Goal: Communication & Community: Answer question/provide support

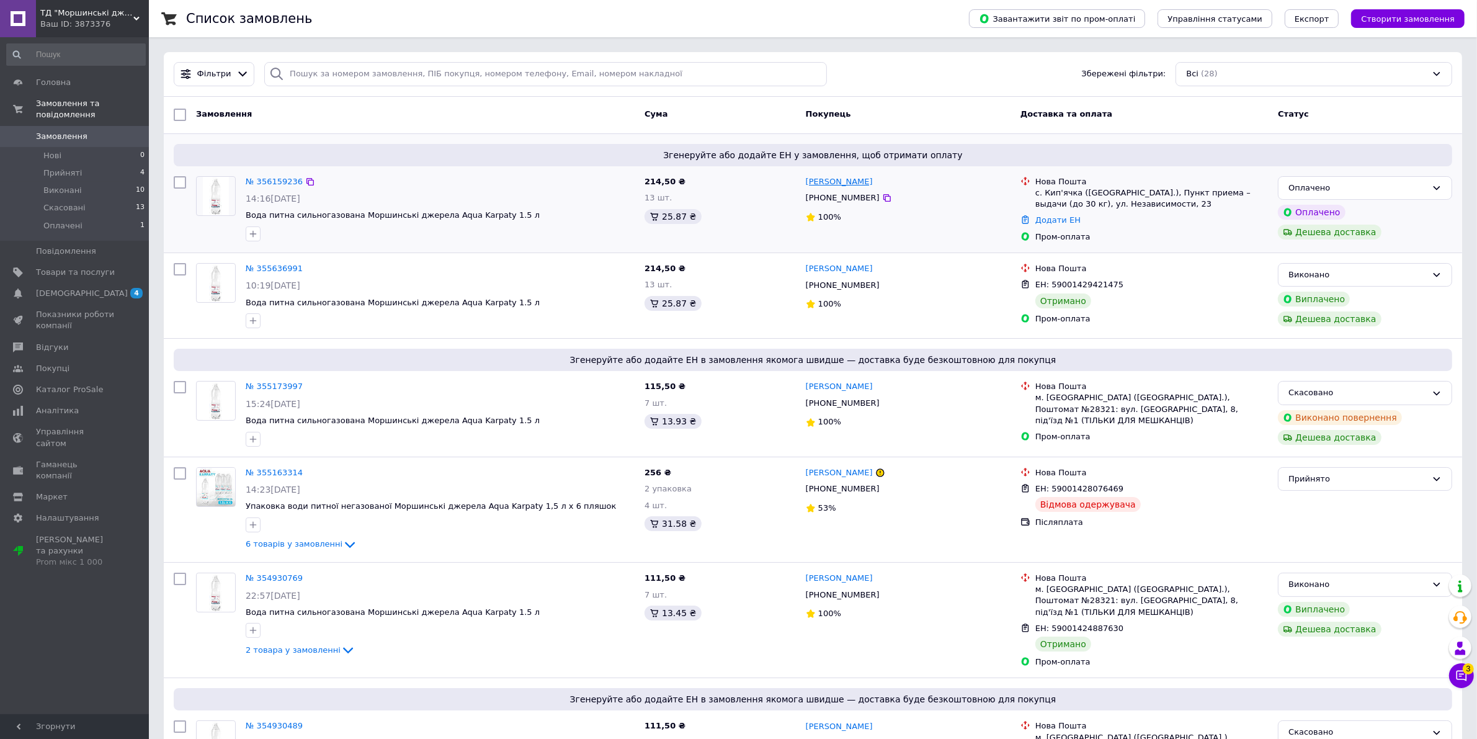
click at [812, 180] on link "[PERSON_NAME]" at bounding box center [839, 182] width 67 height 12
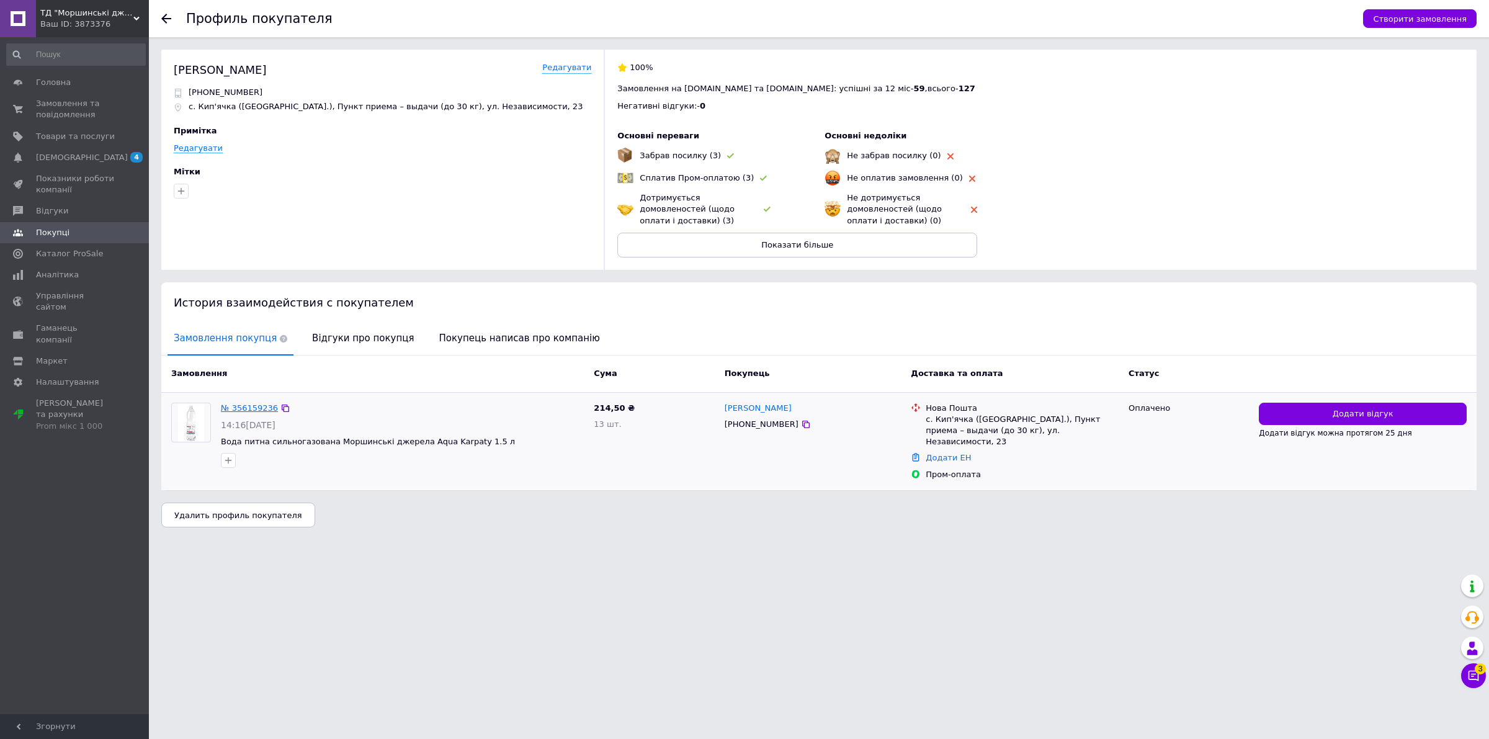
click at [230, 410] on link "№ 356159236" at bounding box center [249, 407] width 57 height 9
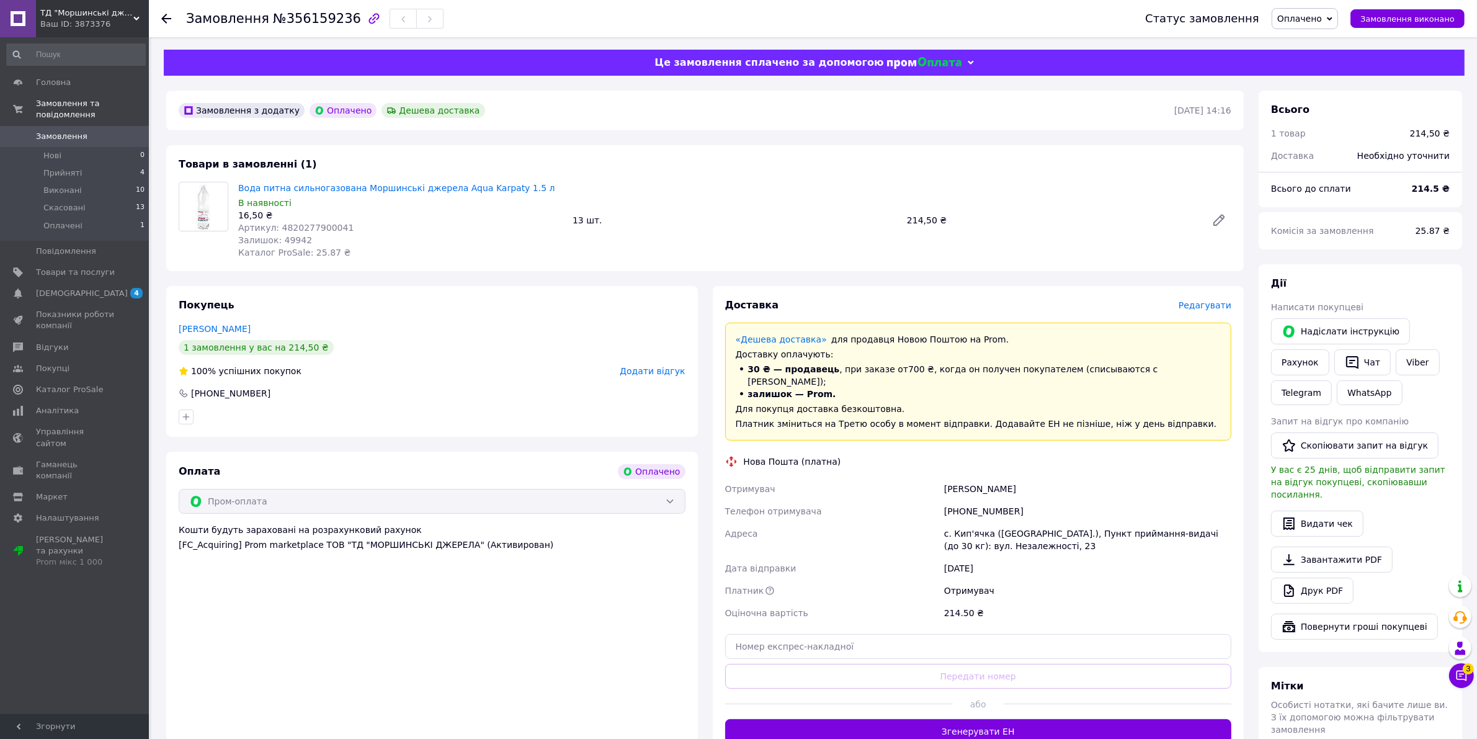
click at [829, 158] on div "Товари в замовленні (1) Вода питна сильногазована Моршинські джерела Aqua Karpa…" at bounding box center [705, 208] width 1078 height 126
click at [65, 168] on span "Прийняті" at bounding box center [62, 173] width 38 height 11
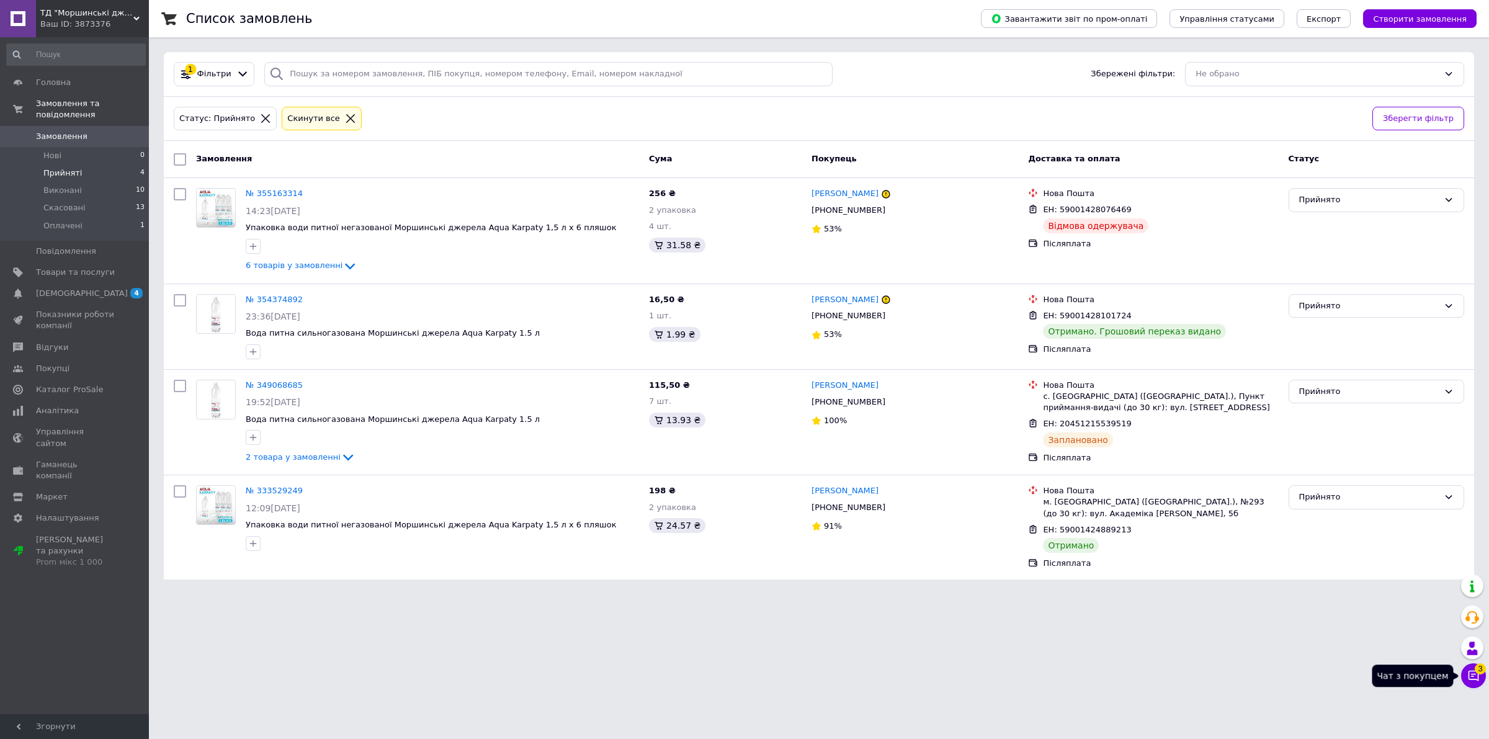
click at [1469, 673] on icon at bounding box center [1473, 675] width 12 height 12
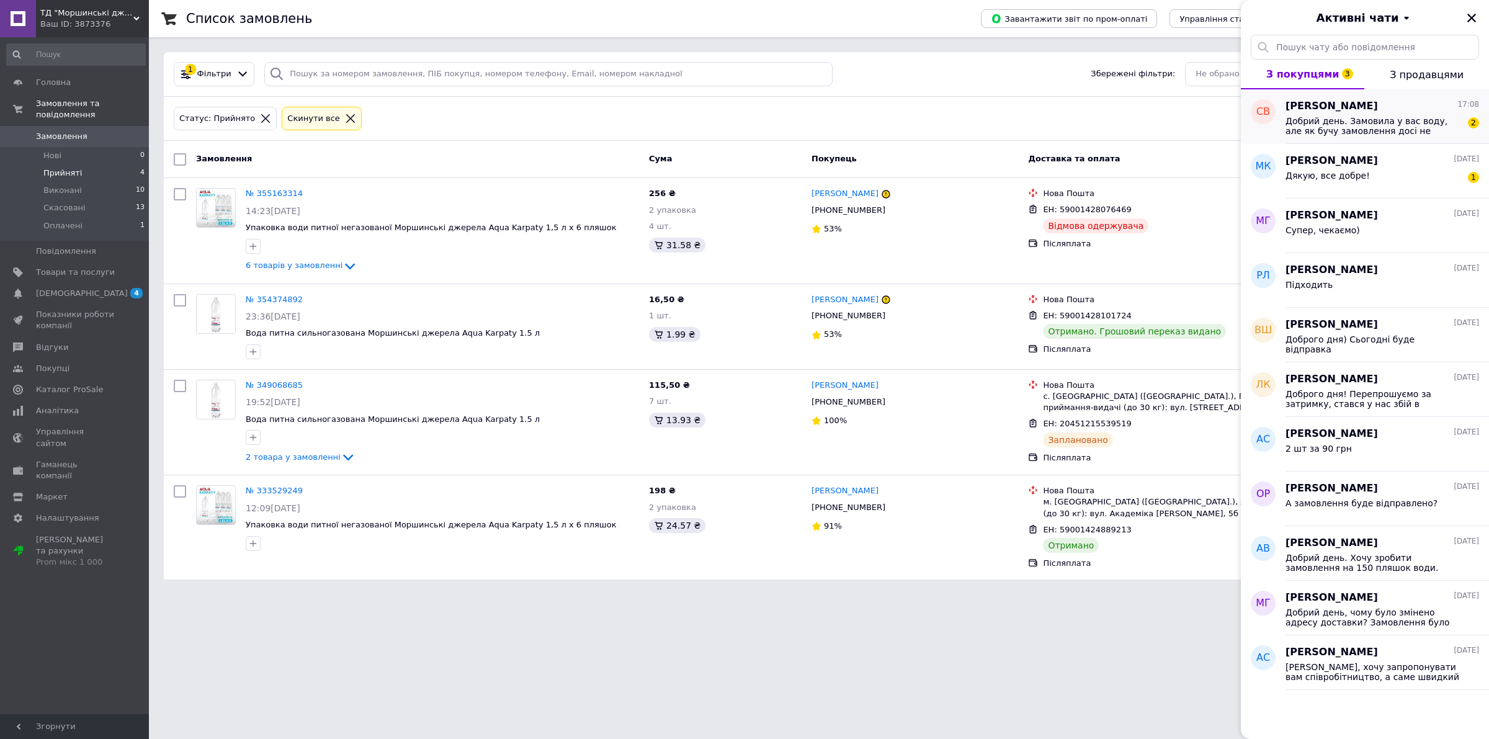
click at [1385, 115] on div "Добрий день. Замовила у вас воду, але як бучу замовлення досі не відпрацьоване.…" at bounding box center [1383, 125] width 194 height 22
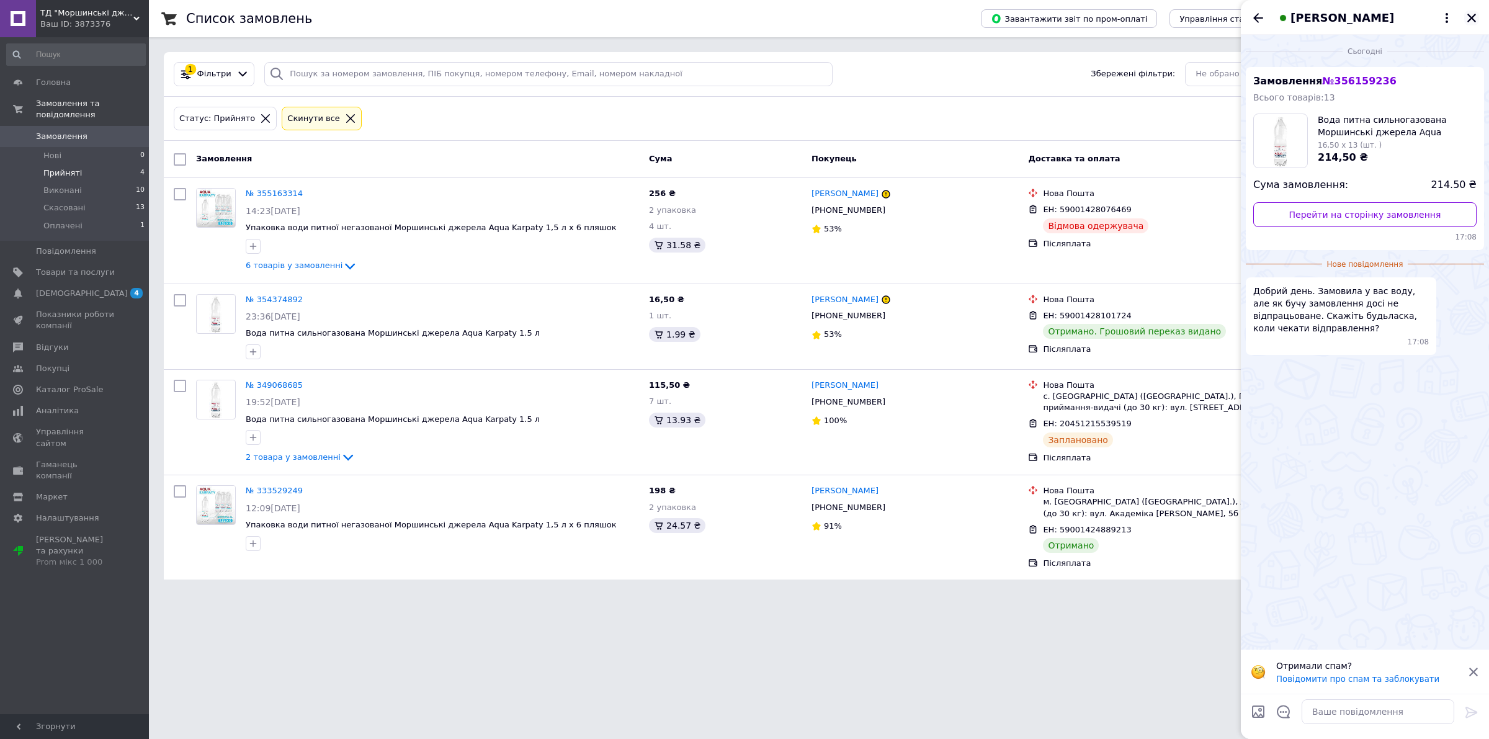
click at [1466, 23] on icon "Закрити" at bounding box center [1471, 17] width 11 height 11
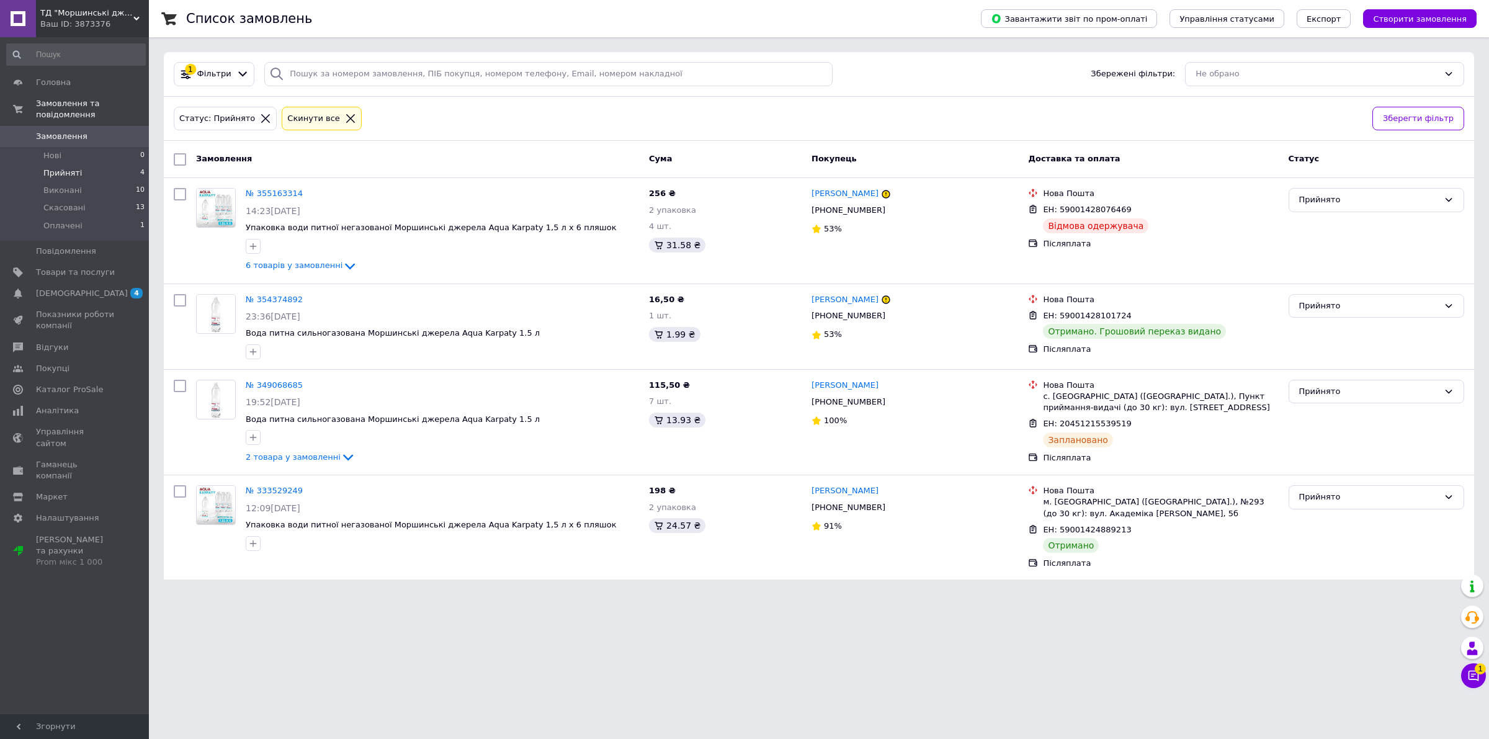
click at [60, 131] on span "Замовлення" at bounding box center [61, 136] width 51 height 11
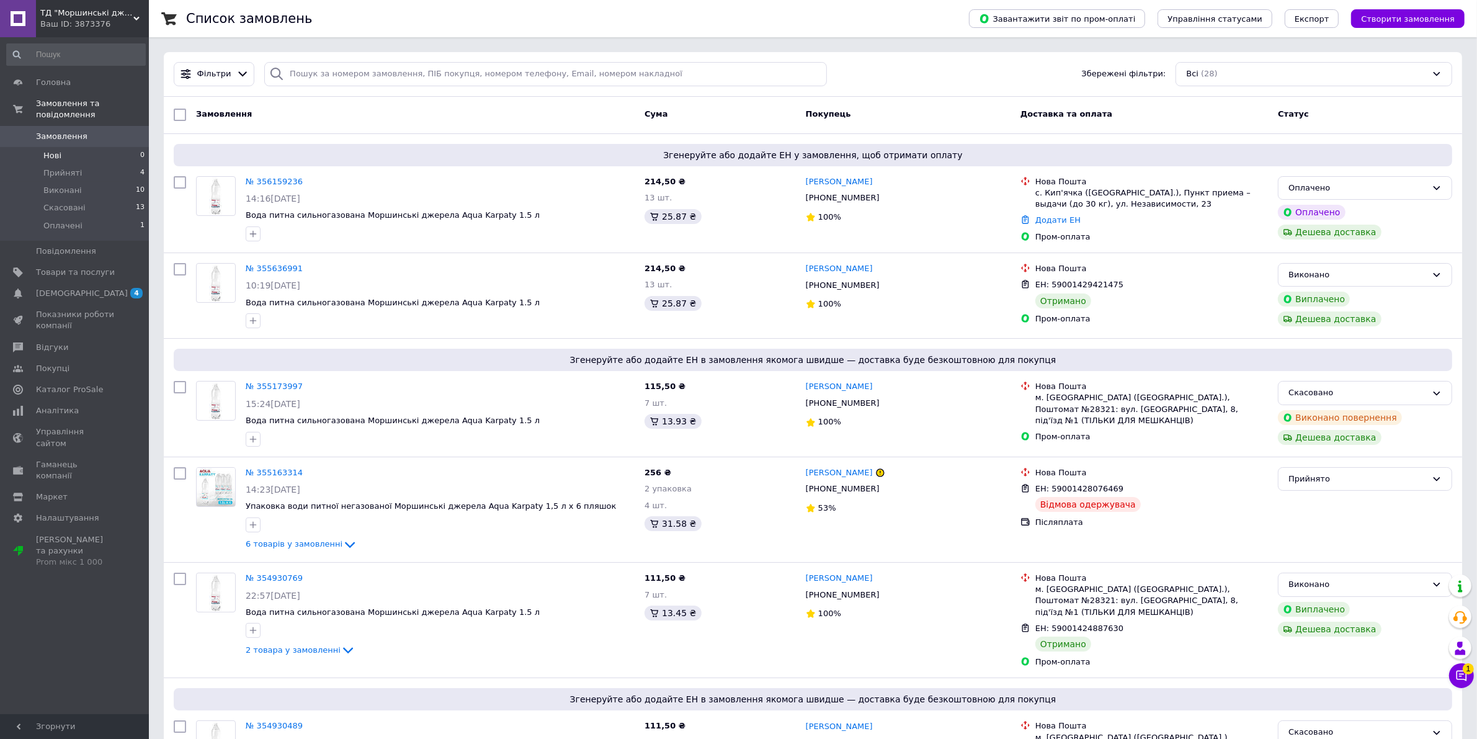
click at [110, 150] on li "Нові 0" at bounding box center [76, 155] width 152 height 17
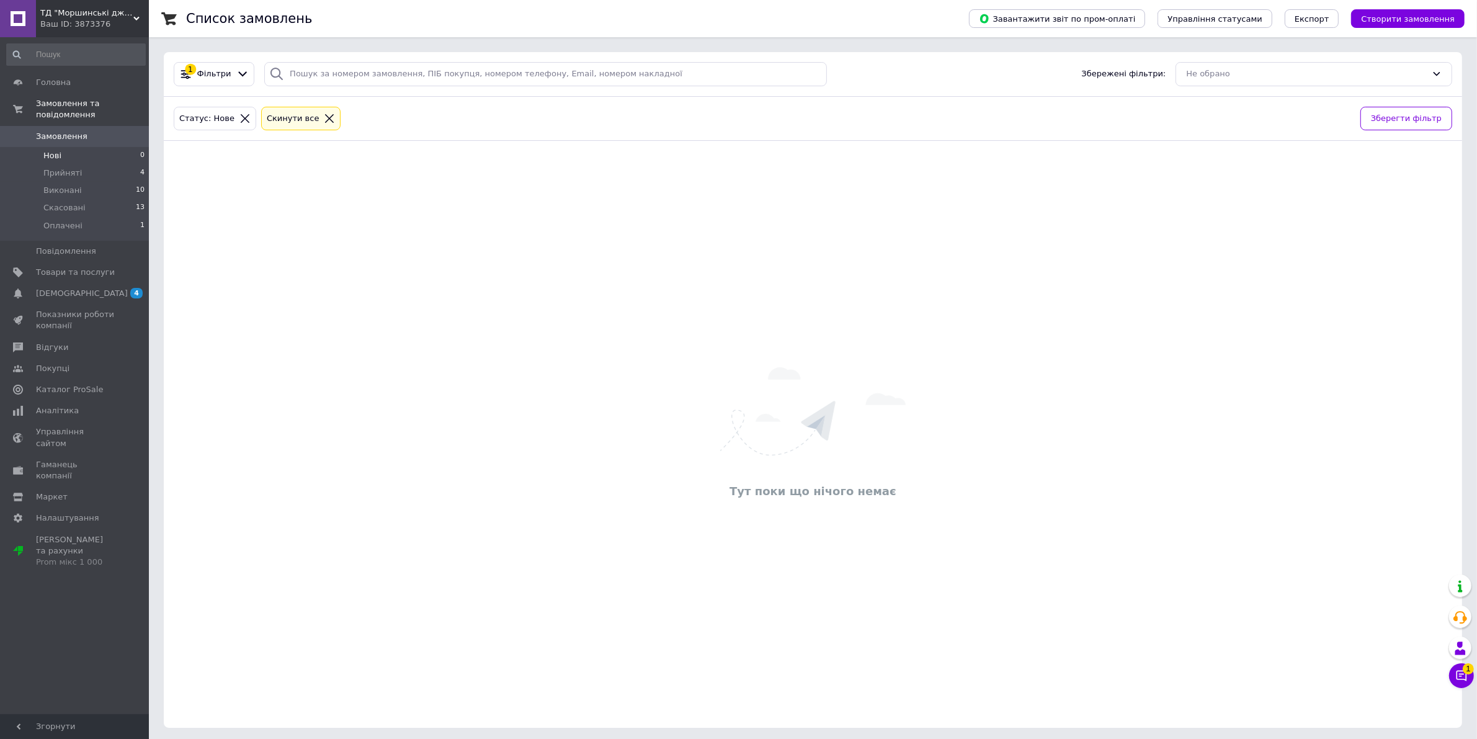
click at [102, 131] on span "Замовлення" at bounding box center [75, 136] width 79 height 11
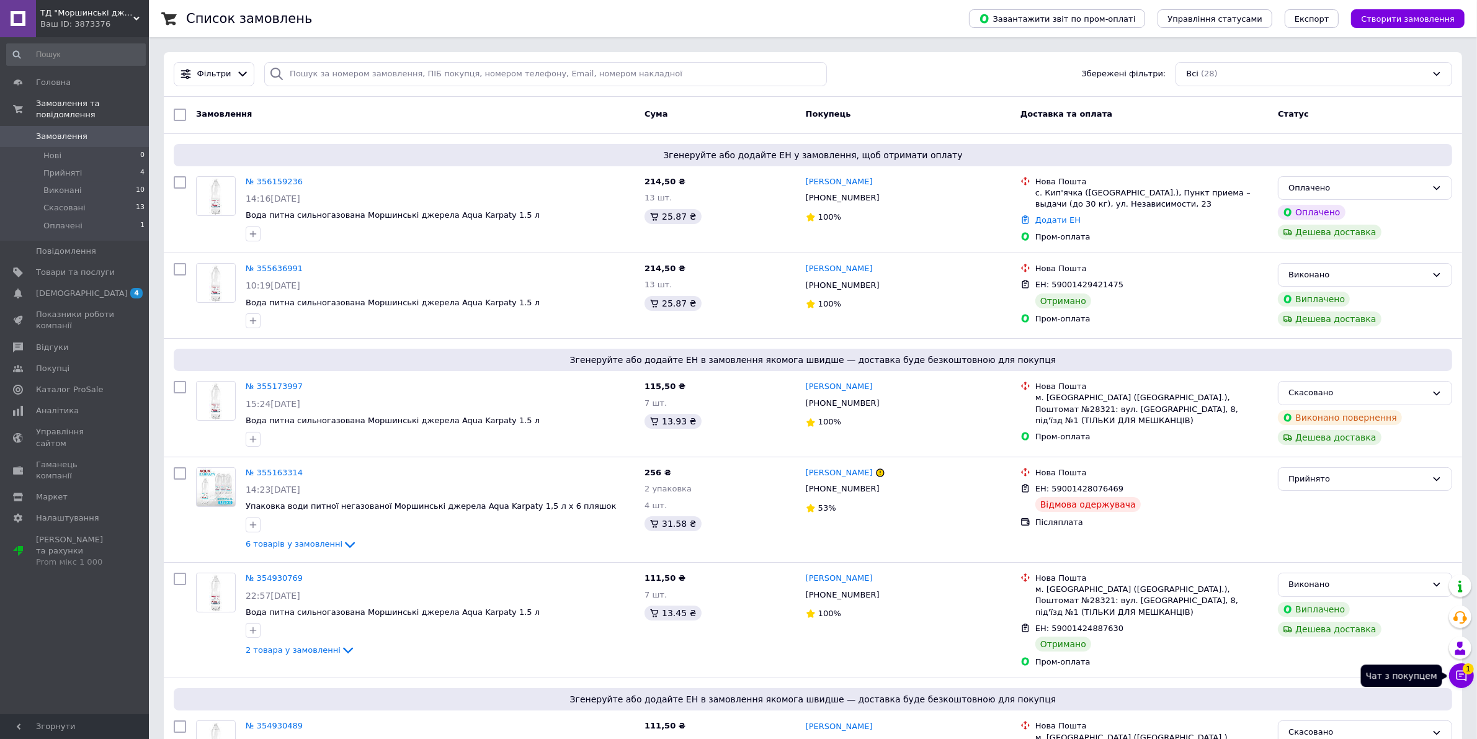
click at [1456, 676] on icon at bounding box center [1462, 675] width 12 height 12
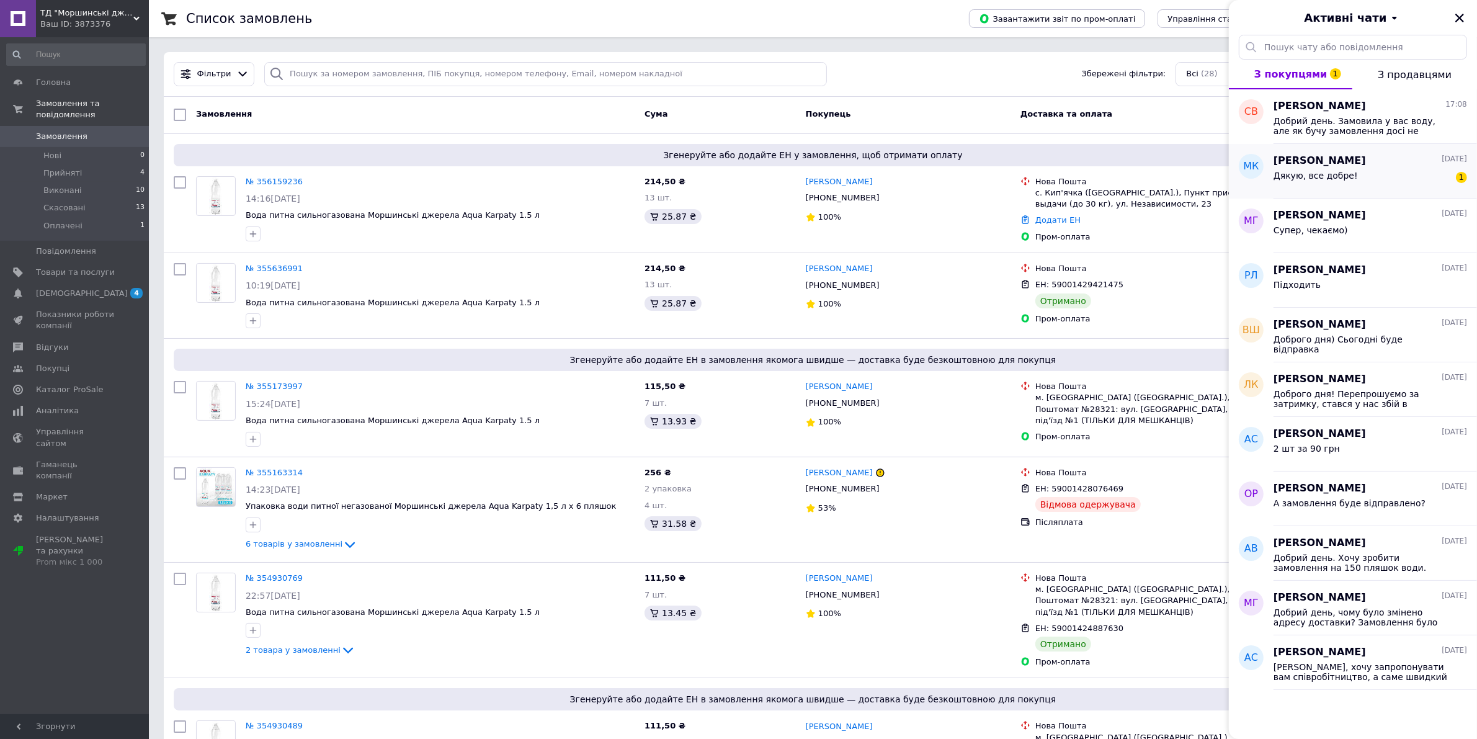
click at [1353, 171] on div "Дякую, все добре! 1" at bounding box center [1371, 178] width 194 height 20
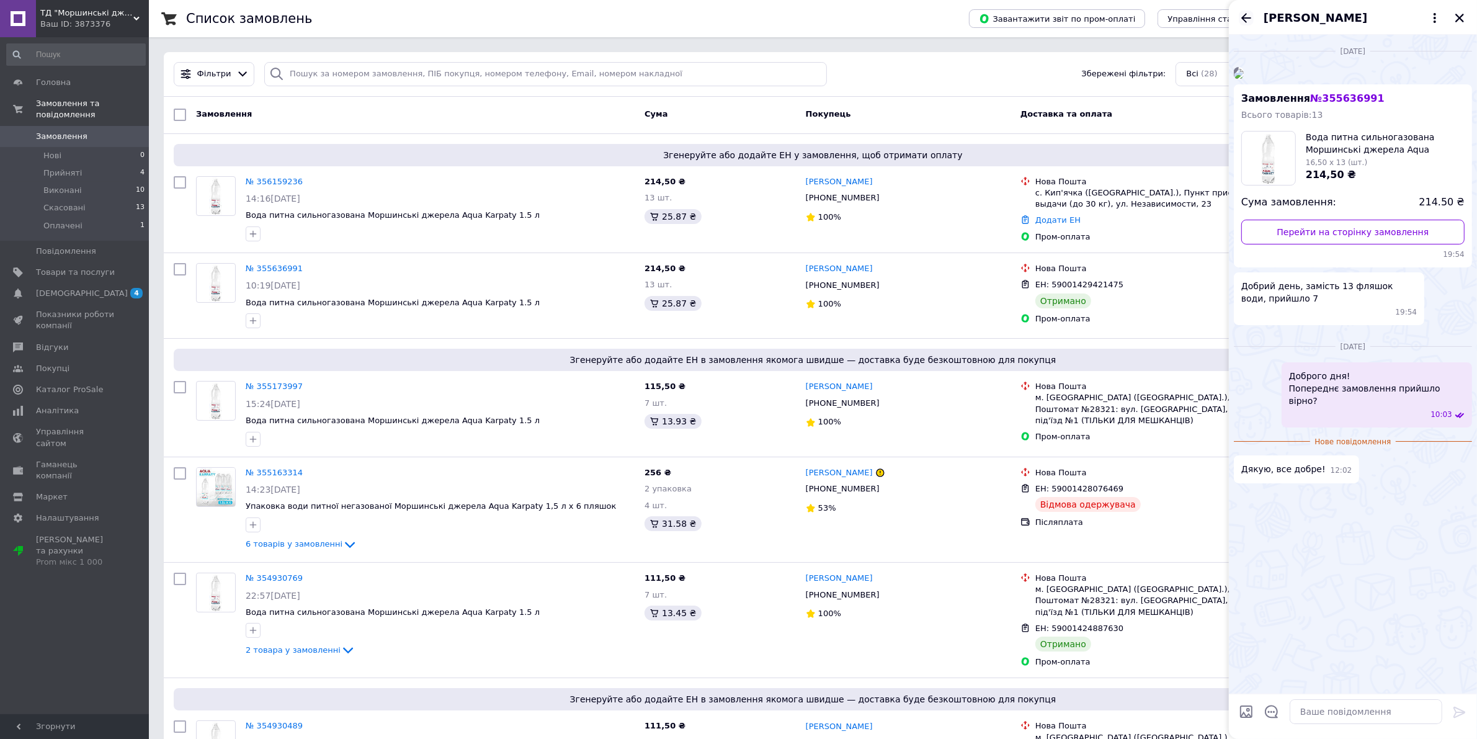
click at [1243, 17] on icon "Назад" at bounding box center [1246, 17] width 10 height 9
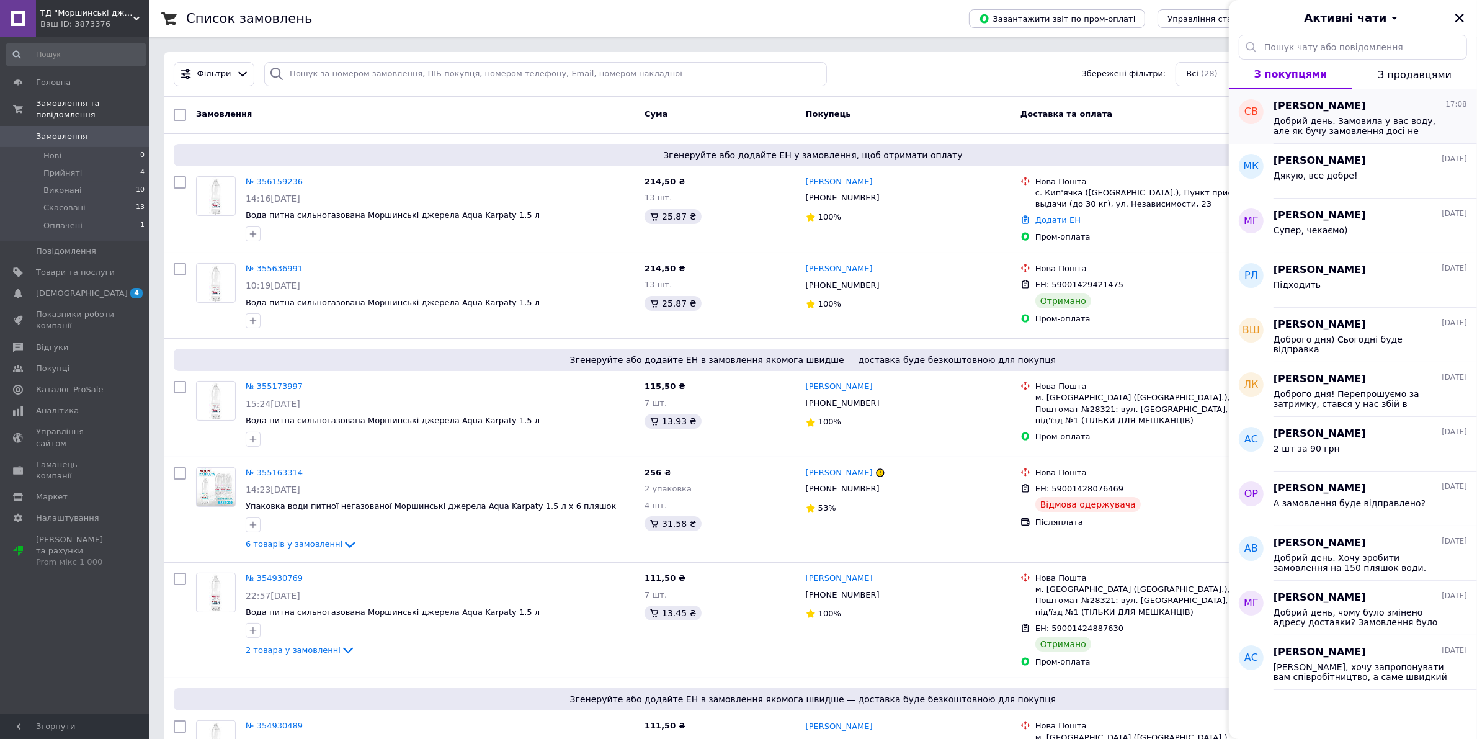
click at [1341, 110] on span "[PERSON_NAME]" at bounding box center [1320, 106] width 92 height 14
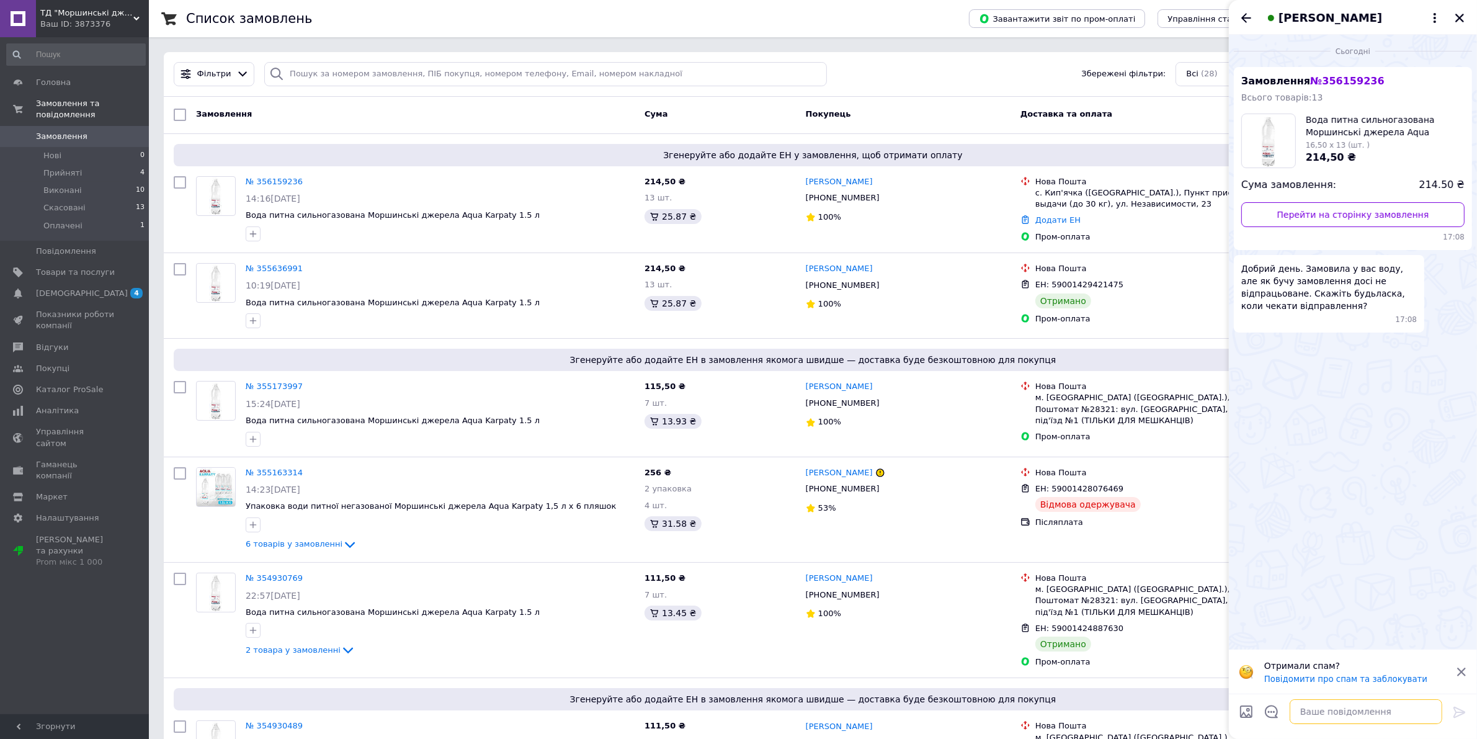
click at [1347, 714] on textarea at bounding box center [1366, 711] width 153 height 25
click at [915, 615] on div "100%" at bounding box center [908, 614] width 205 height 12
click at [1373, 715] on textarea at bounding box center [1366, 711] width 153 height 25
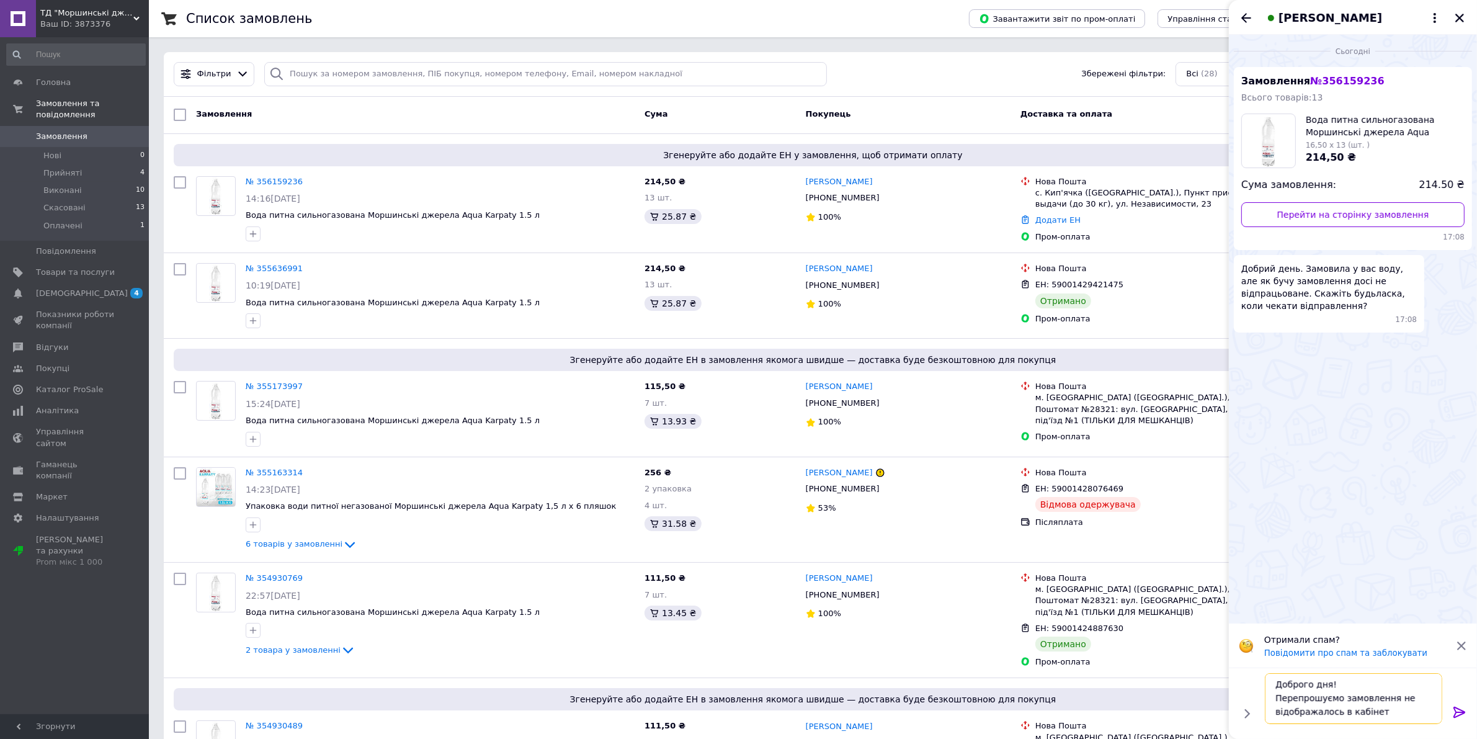
scroll to position [1, 0]
click at [1282, 697] on textarea "Доброго дня! Перепрошуємо замовлення не відображалось в кабінеті." at bounding box center [1353, 698] width 177 height 51
click at [1394, 713] on textarea "Доброго дня! Дуже перепрошуємо замовлення не відображалось в кабінеті." at bounding box center [1353, 698] width 177 height 51
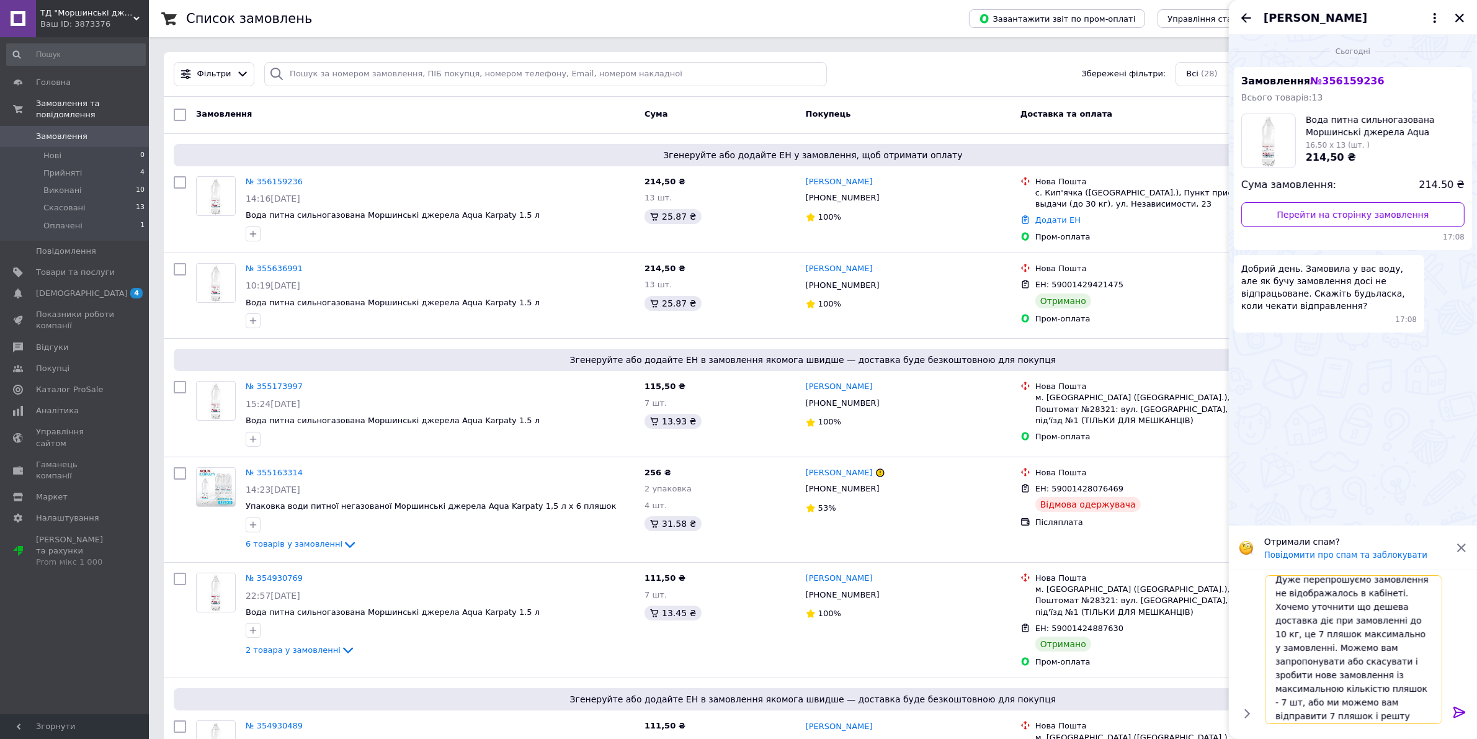
scroll to position [40, 0]
type textarea "Доброго дня! Дуже перепрошуємо замовлення не відображалось в кабінеті. Хочемо у…"
click at [1465, 710] on icon at bounding box center [1459, 712] width 15 height 15
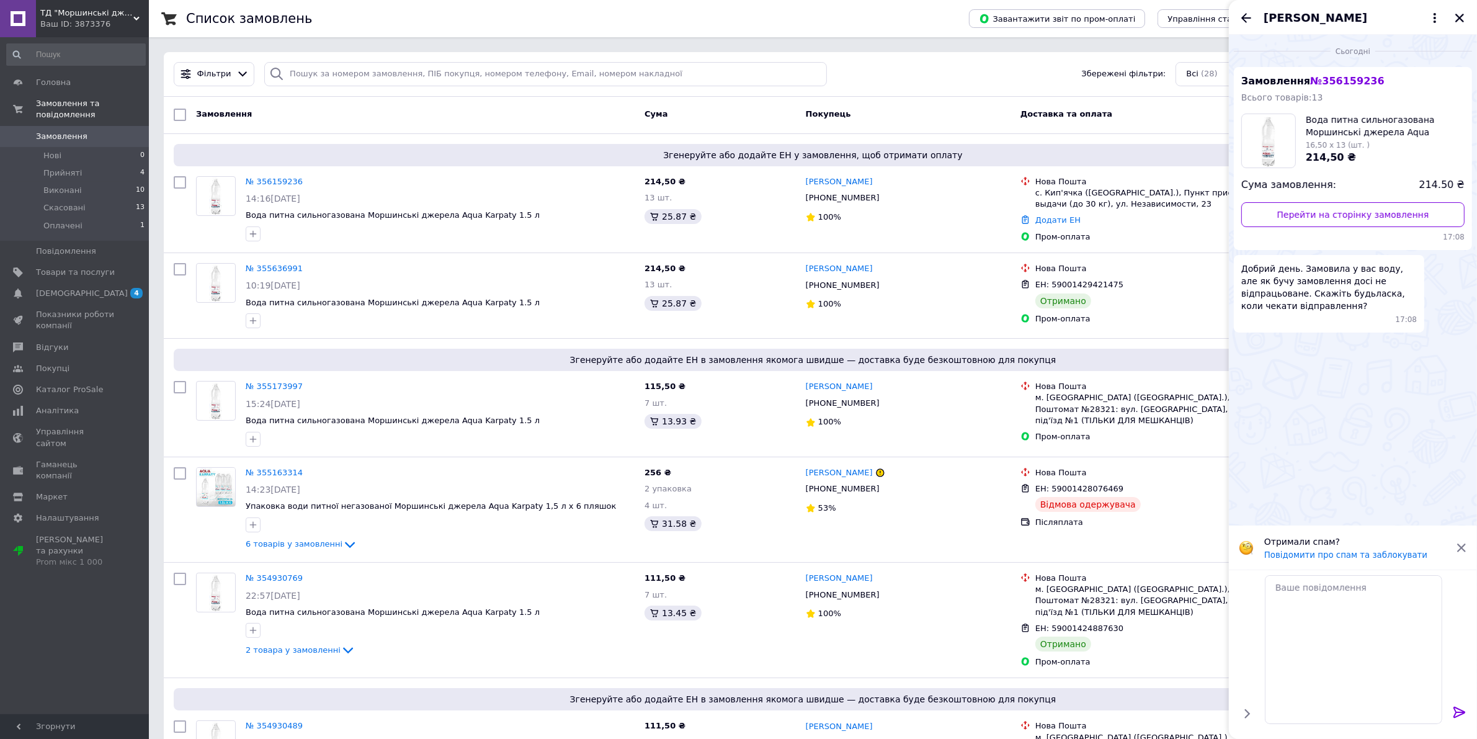
scroll to position [0, 0]
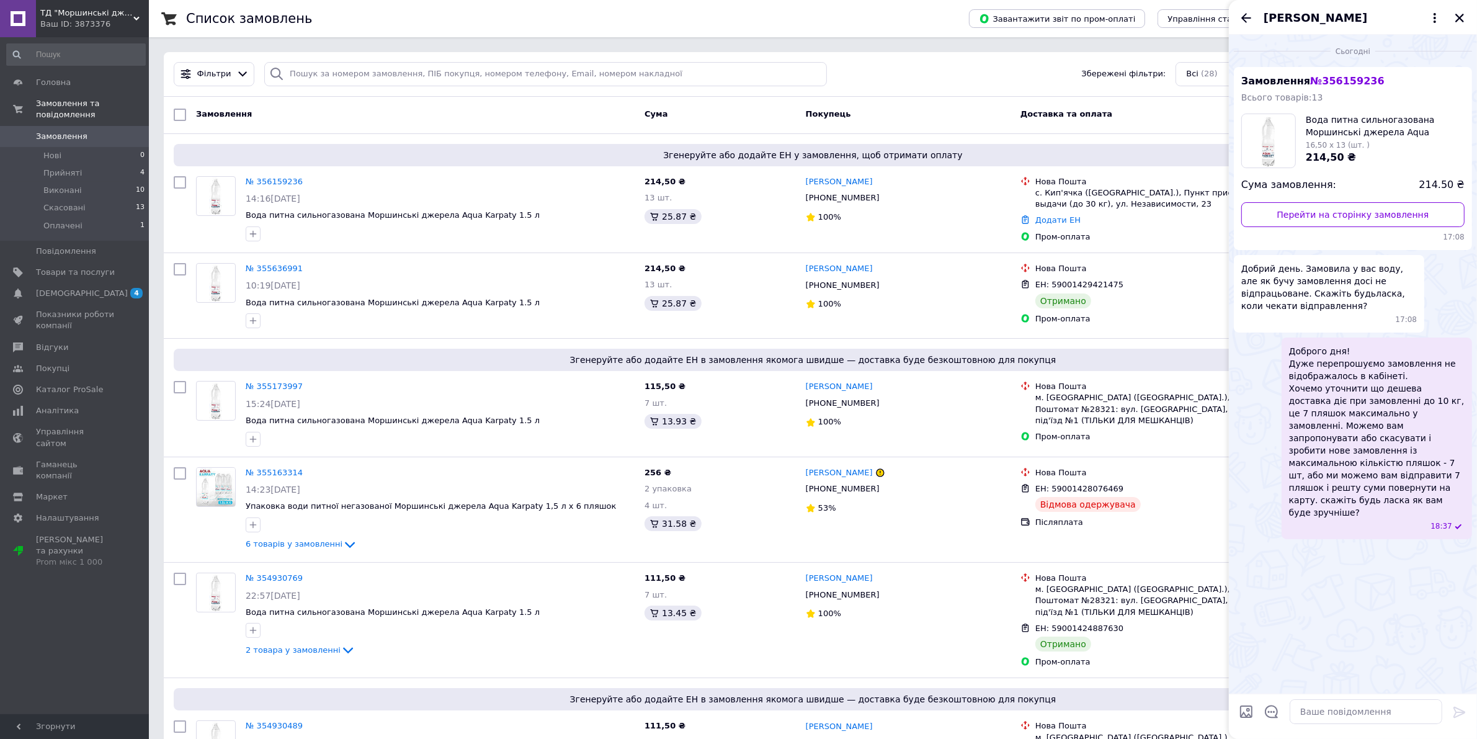
click at [1252, 9] on div "[PERSON_NAME]" at bounding box center [1353, 17] width 248 height 35
click at [1251, 12] on icon "Назад" at bounding box center [1246, 18] width 15 height 15
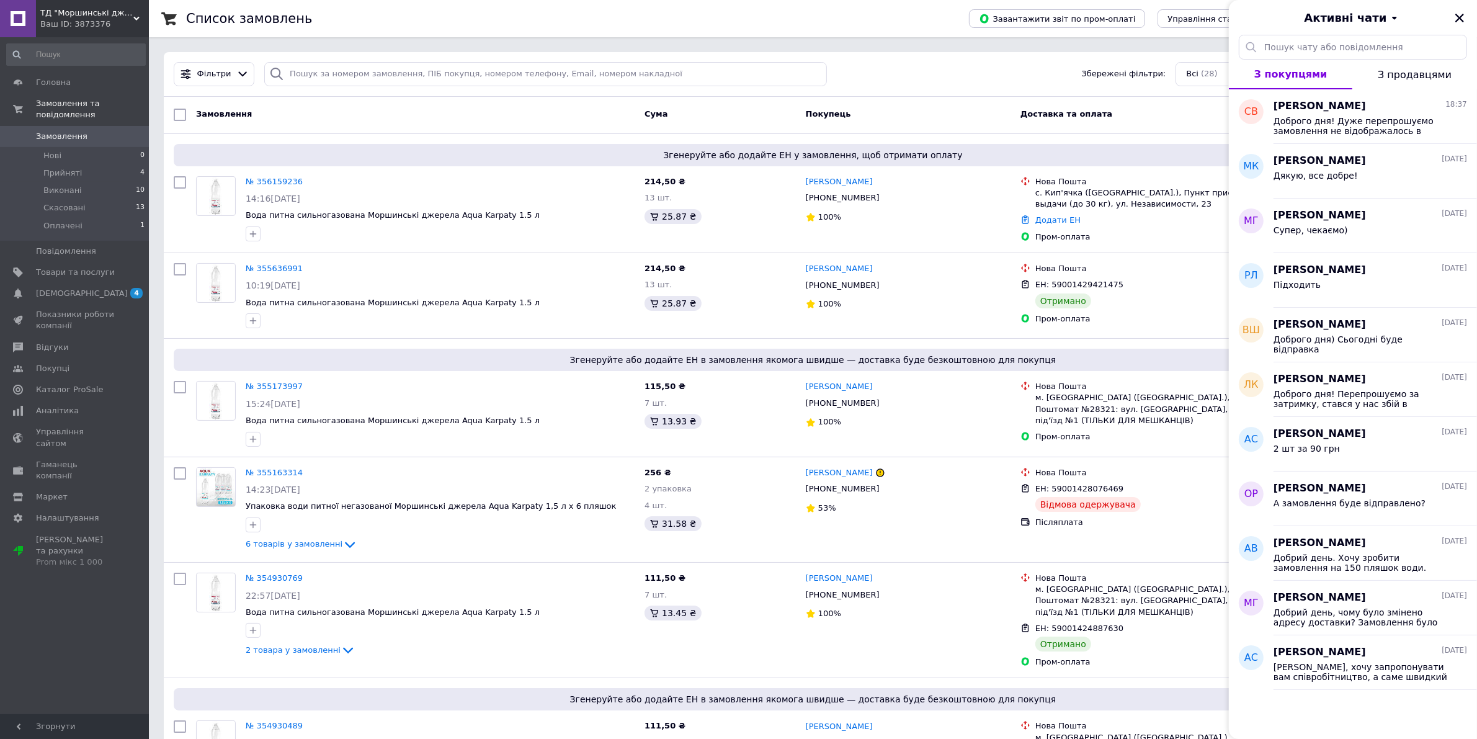
click at [1465, 25] on div at bounding box center [1459, 18] width 15 height 15
click at [1465, 12] on icon "Закрити" at bounding box center [1459, 17] width 11 height 11
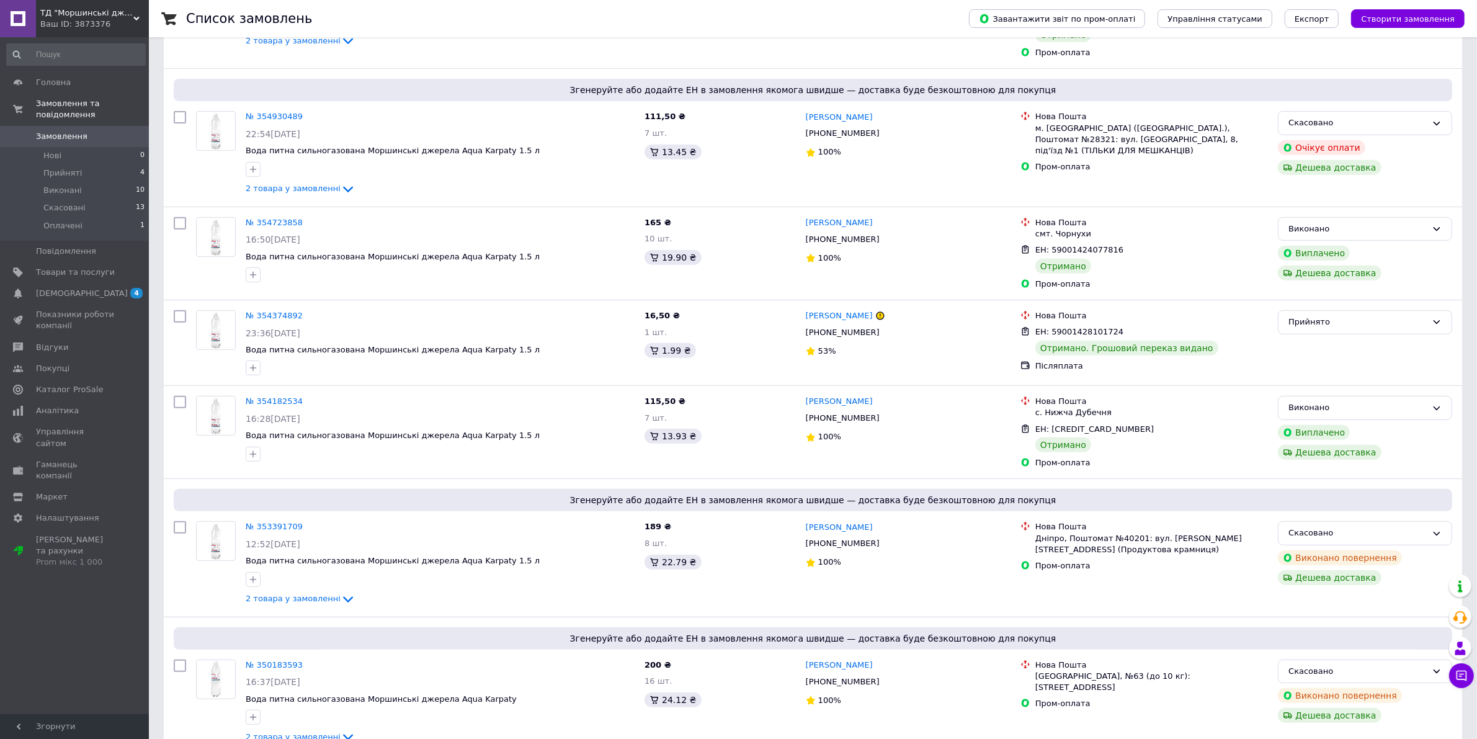
scroll to position [1241, 0]
